Goal: Task Accomplishment & Management: Use online tool/utility

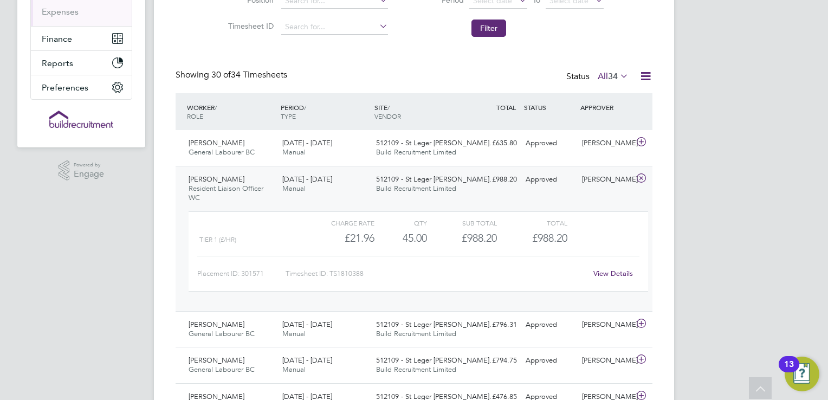
click at [313, 193] on div "[DATE] - [DATE] Manual" at bounding box center [325, 184] width 94 height 27
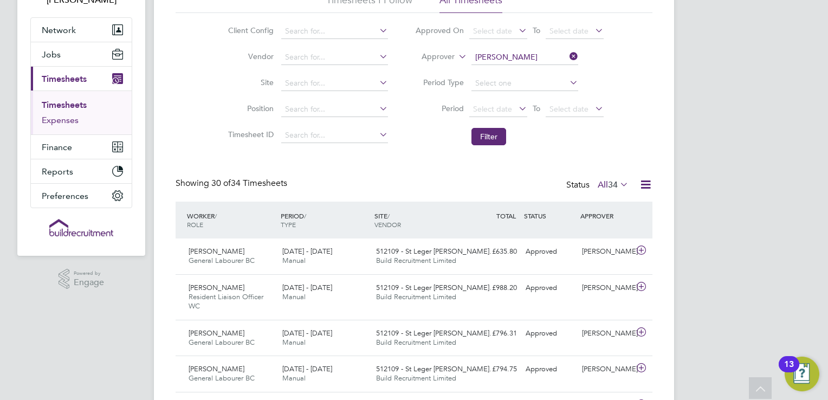
click at [44, 116] on link "Expenses" at bounding box center [60, 120] width 37 height 10
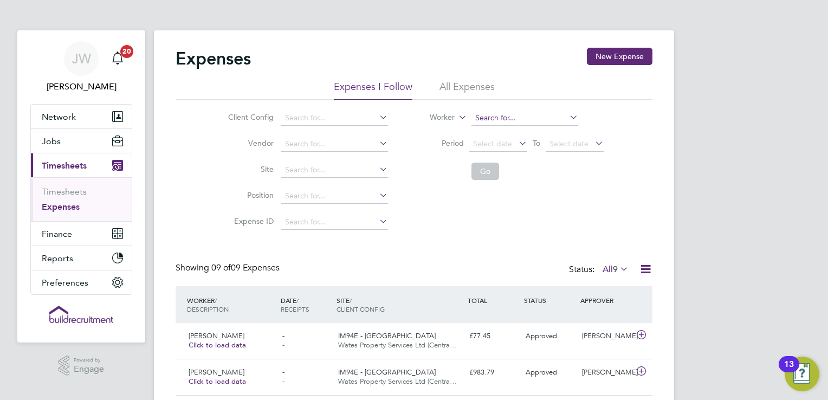
click at [495, 122] on input at bounding box center [525, 118] width 107 height 15
click at [488, 129] on b "[PERSON_NAME]" at bounding box center [506, 132] width 63 height 9
type input "[PERSON_NAME]"
click at [490, 168] on button "Go" at bounding box center [486, 171] width 28 height 17
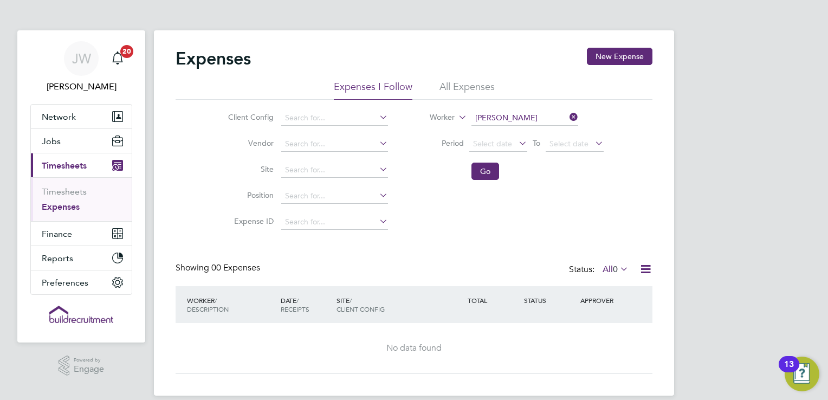
click at [567, 120] on icon at bounding box center [567, 116] width 0 height 15
click at [507, 120] on input at bounding box center [525, 118] width 107 height 15
click at [502, 129] on li "[PERSON_NAME]" at bounding box center [538, 132] width 134 height 15
type input "[PERSON_NAME]"
click at [478, 177] on button "Go" at bounding box center [486, 171] width 28 height 17
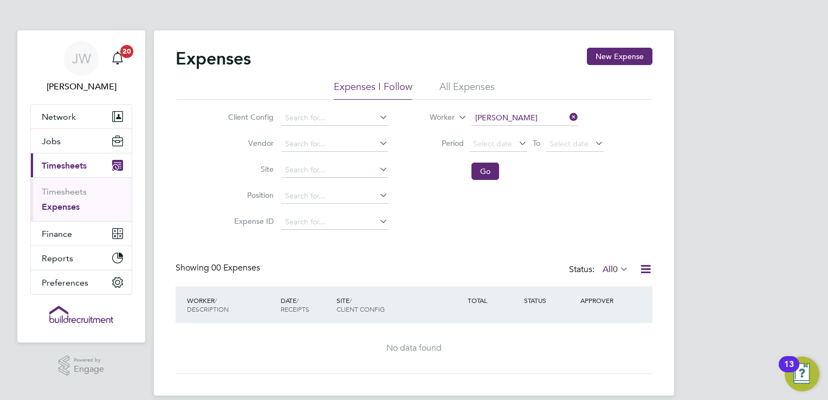
click at [618, 269] on icon at bounding box center [618, 268] width 0 height 15
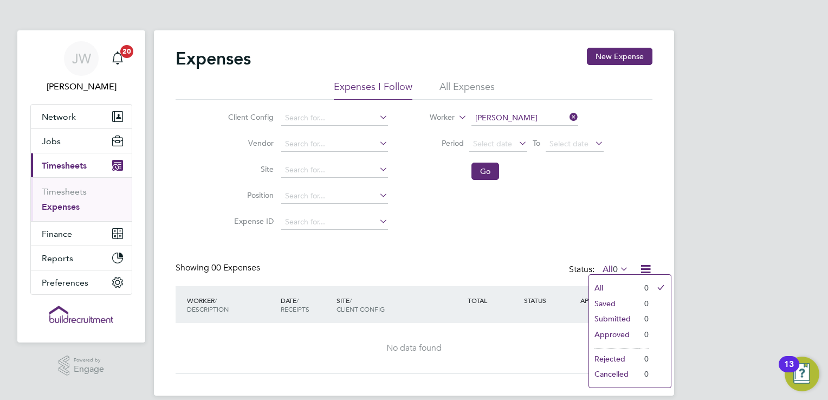
click at [541, 217] on div "Client Config Vendor Site Position Expense ID Worker [PERSON_NAME] Period Selec…" at bounding box center [414, 168] width 477 height 136
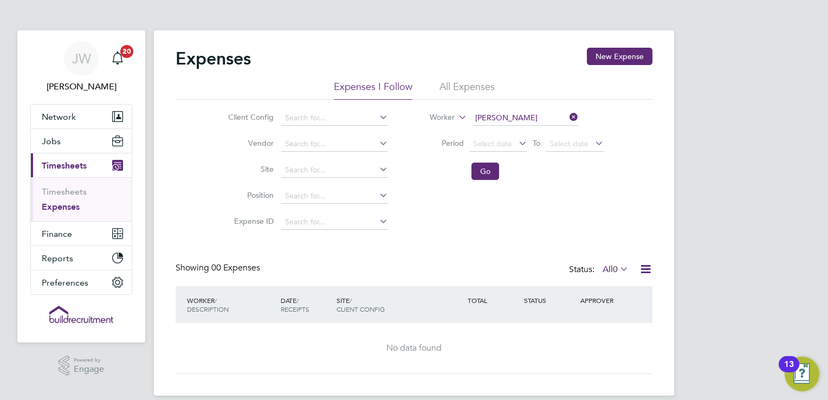
click at [616, 268] on span "0" at bounding box center [615, 269] width 5 height 11
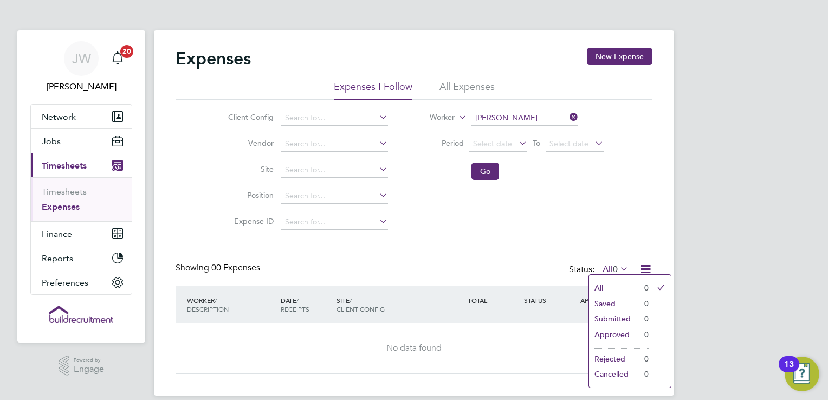
click at [729, 192] on div "[PERSON_NAME] Notifications 20 Applications: Network Team Members Businesses Si…" at bounding box center [414, 206] width 828 height 413
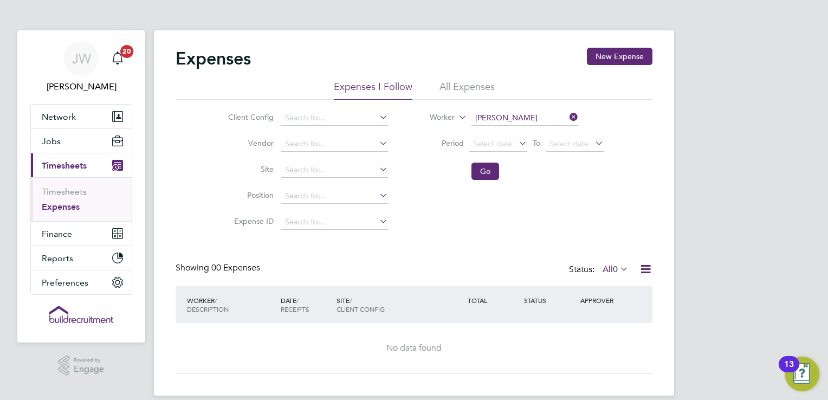
click at [618, 269] on icon at bounding box center [618, 268] width 0 height 15
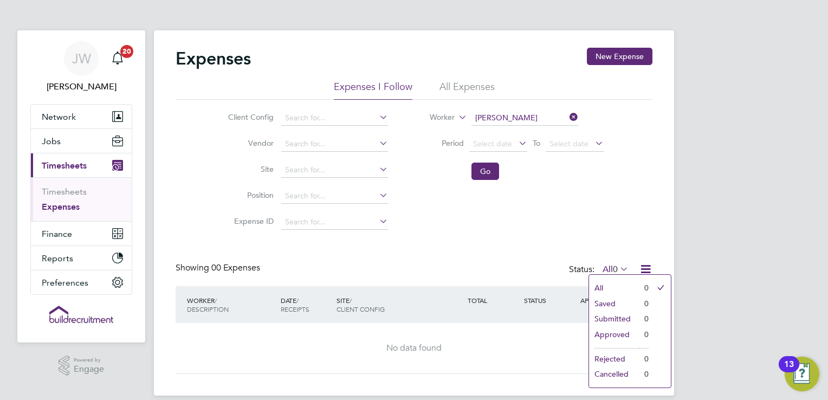
click at [595, 210] on div "Client Config Vendor Site Position Expense ID Worker [PERSON_NAME] Period Selec…" at bounding box center [414, 168] width 477 height 136
